Goal: Find specific page/section: Find specific page/section

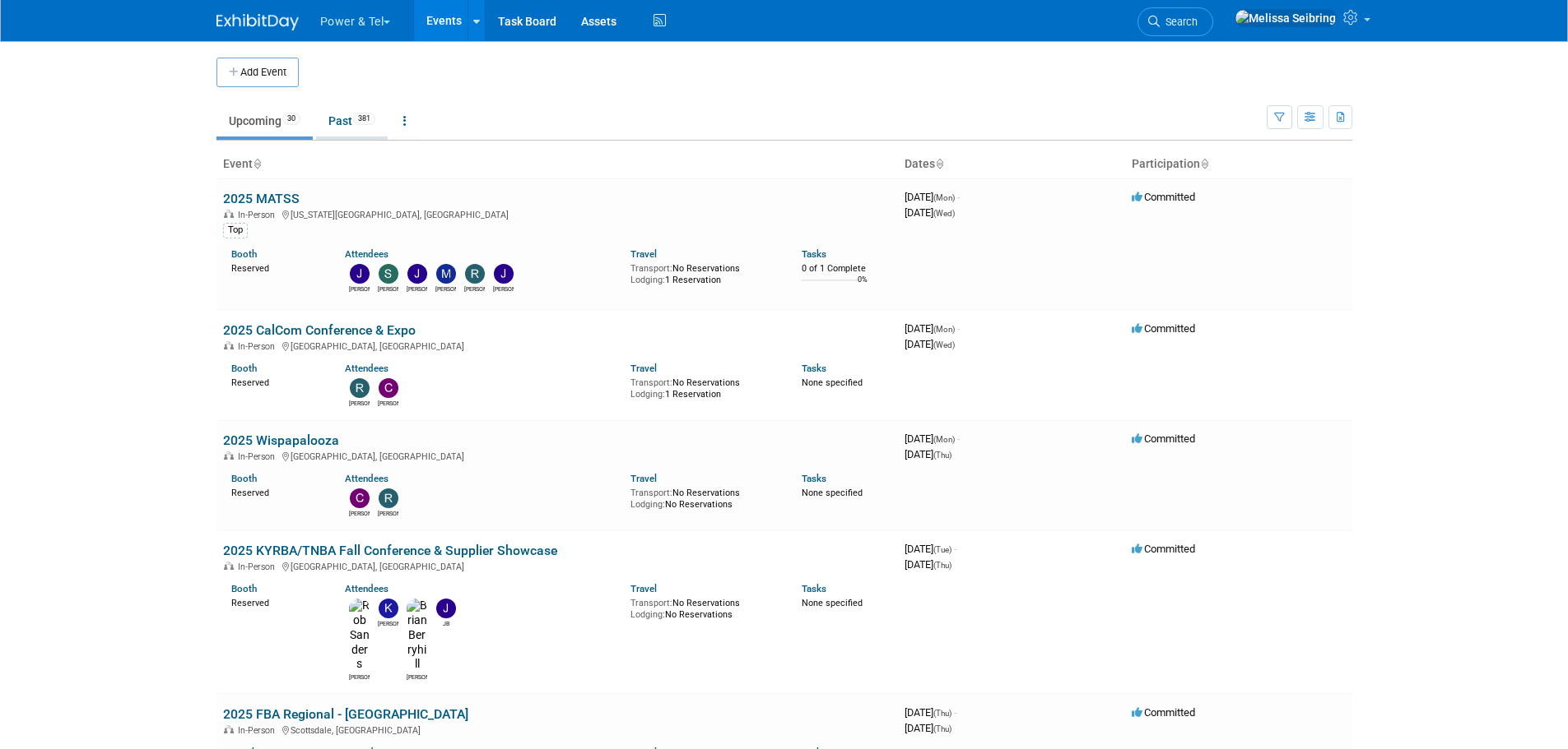
click at [348, 108] on link "Past 381" at bounding box center [352, 121] width 72 height 31
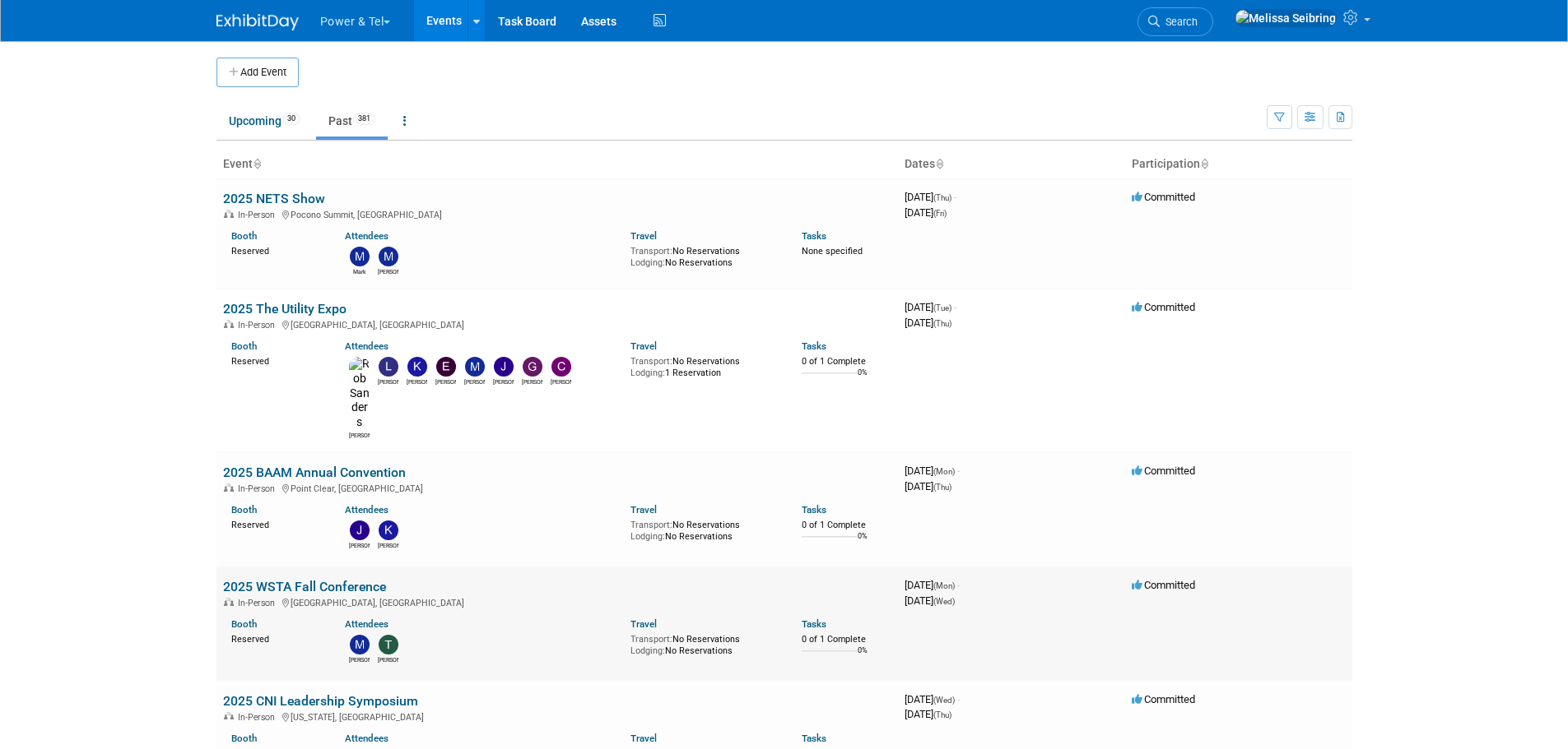
click at [320, 579] on link "2025 WSTA Fall Conference" at bounding box center [305, 587] width 163 height 16
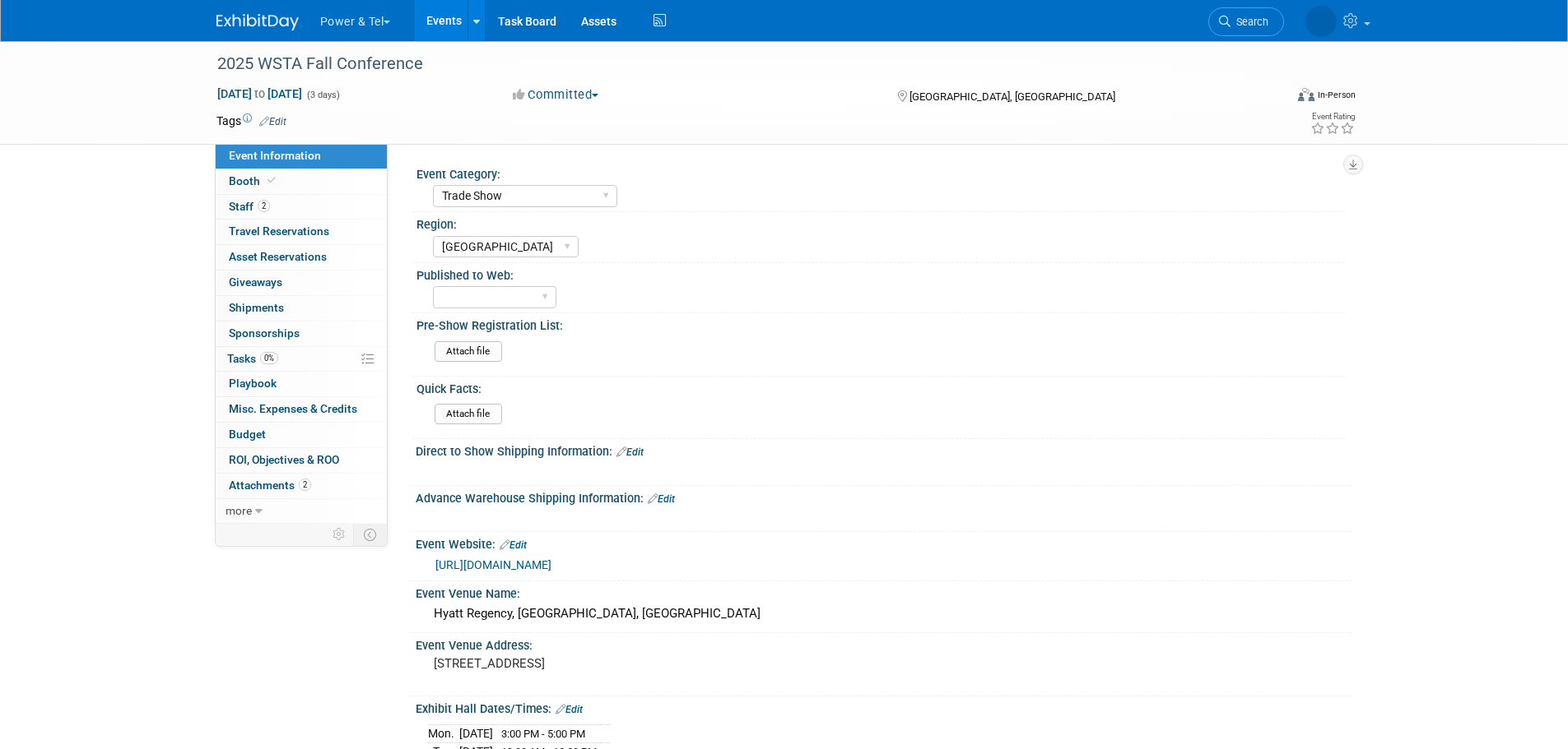
select select "Trade Show"
select select "Great Lakes"
select select "Yes"
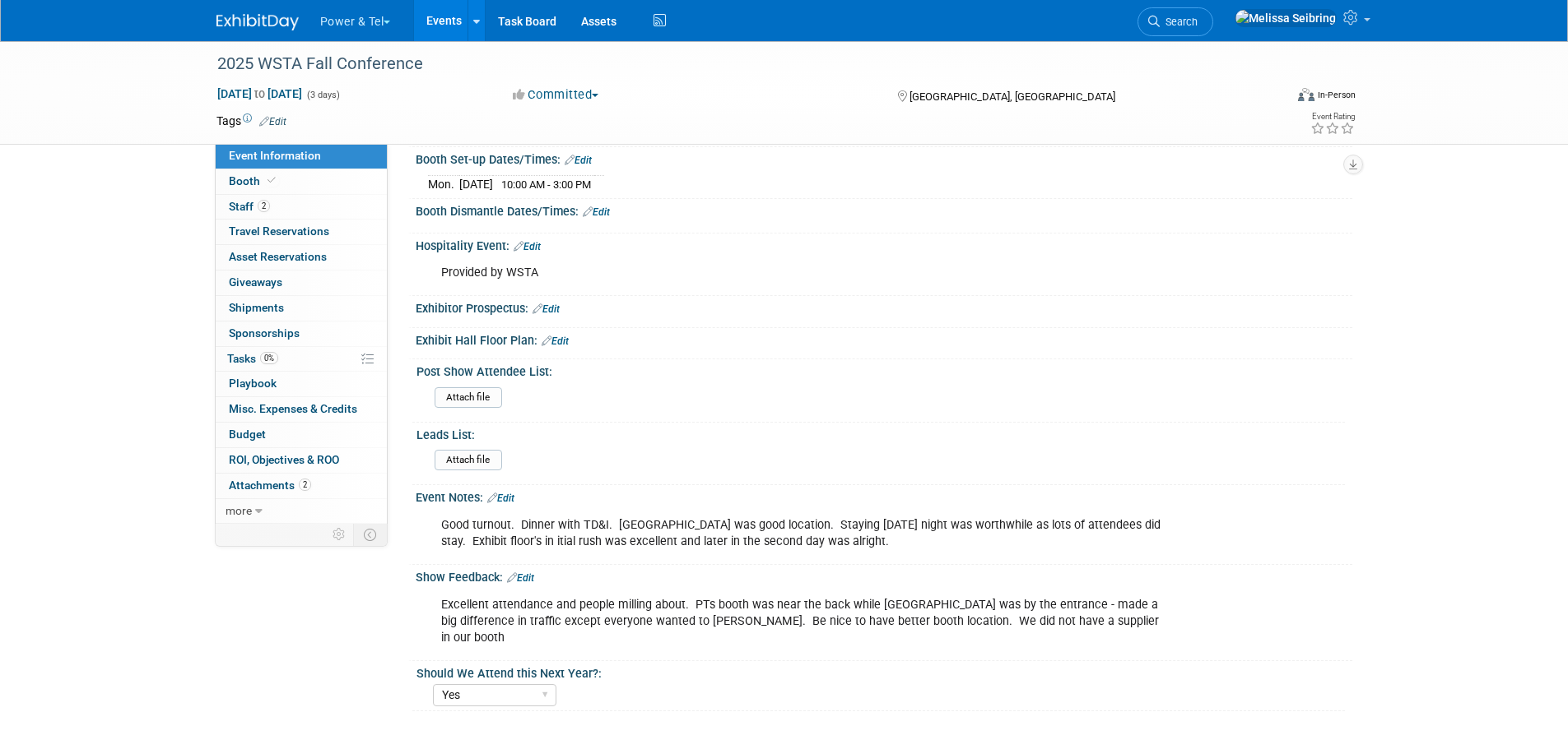
scroll to position [741, 0]
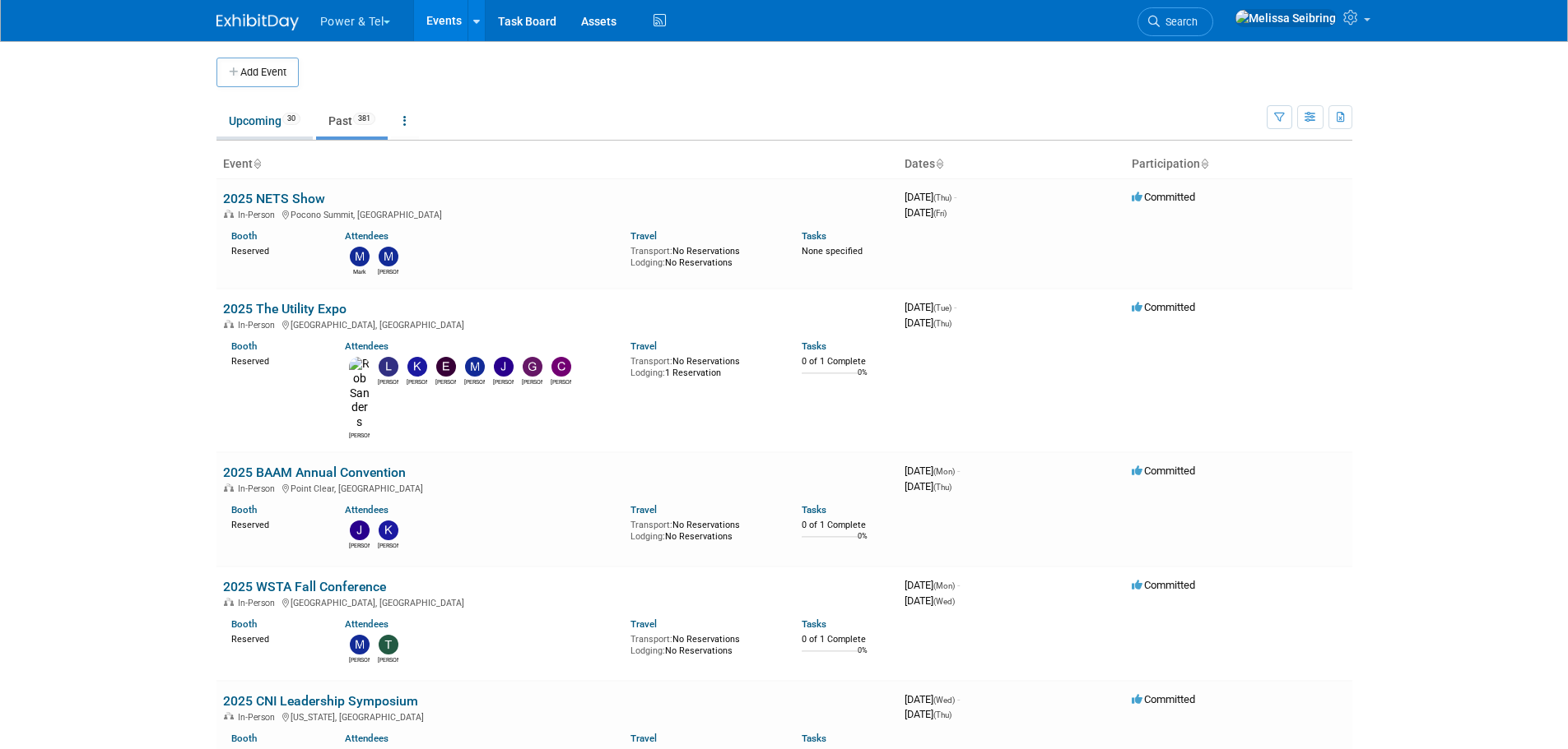
click at [257, 121] on link "Upcoming 30" at bounding box center [265, 121] width 96 height 31
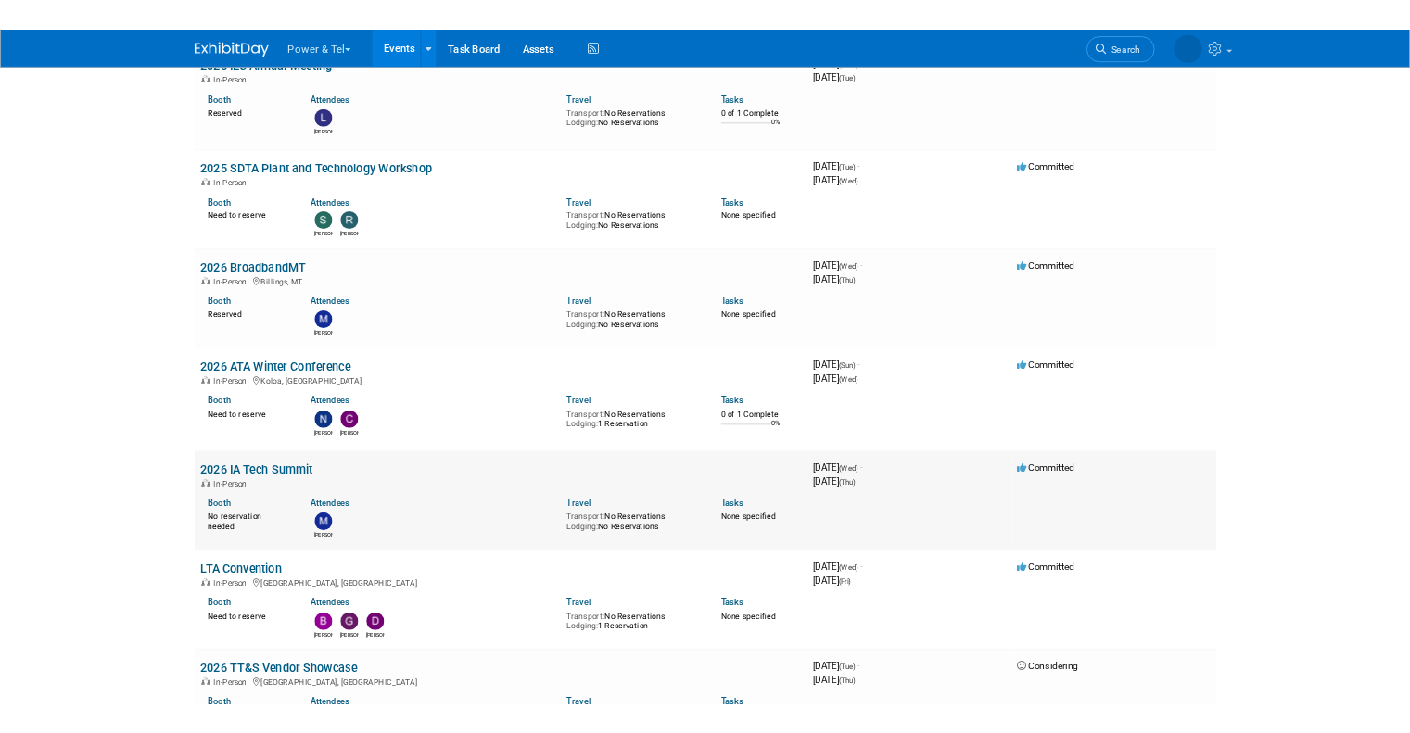
scroll to position [2224, 0]
